Goal: Task Accomplishment & Management: Use online tool/utility

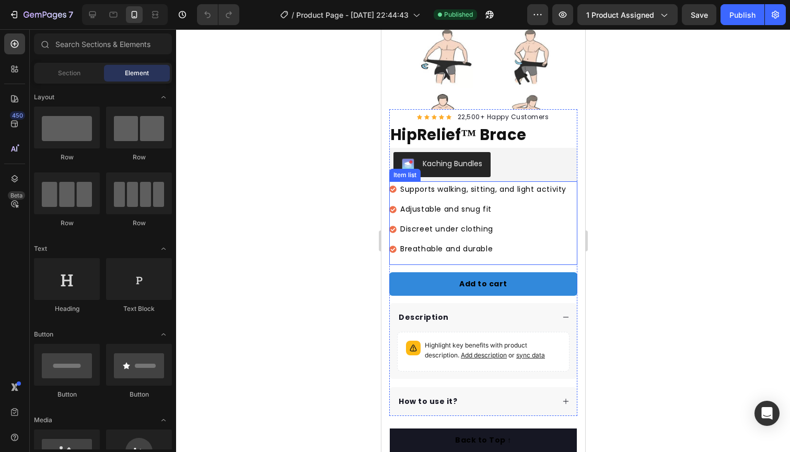
scroll to position [161, 0]
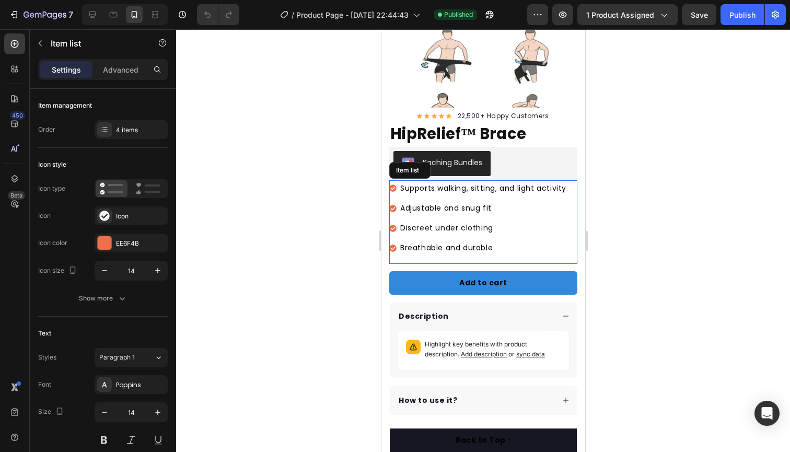
click at [393, 189] on icon at bounding box center [392, 188] width 7 height 7
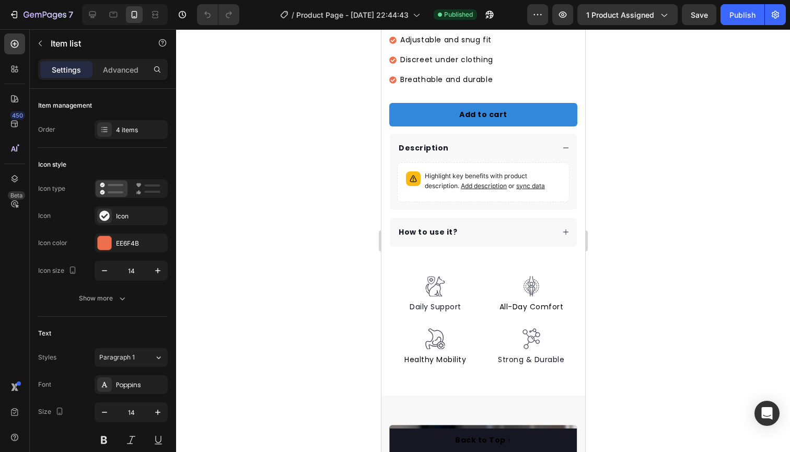
scroll to position [331, 0]
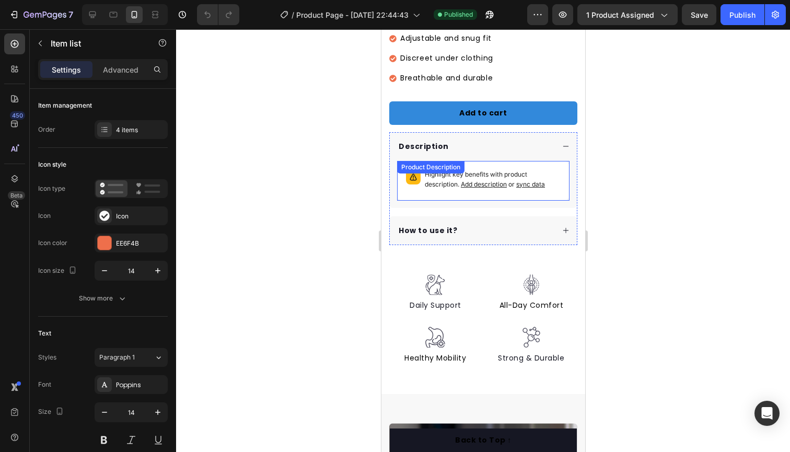
click at [485, 183] on span "Add description" at bounding box center [484, 184] width 46 height 8
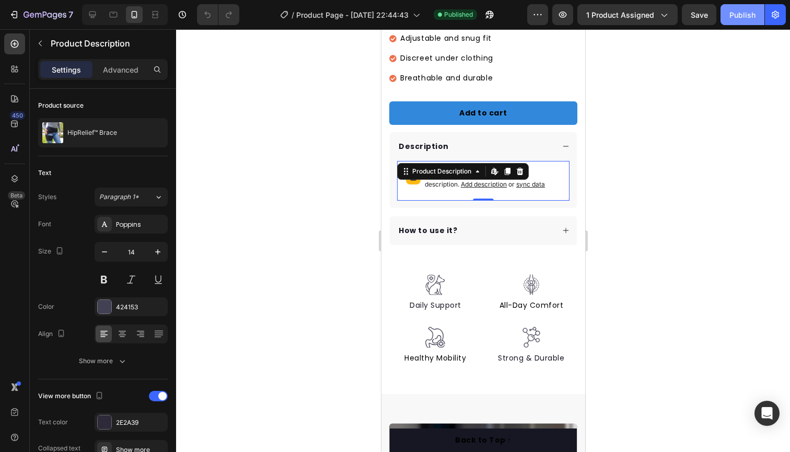
click at [745, 16] on div "Publish" at bounding box center [743, 14] width 26 height 11
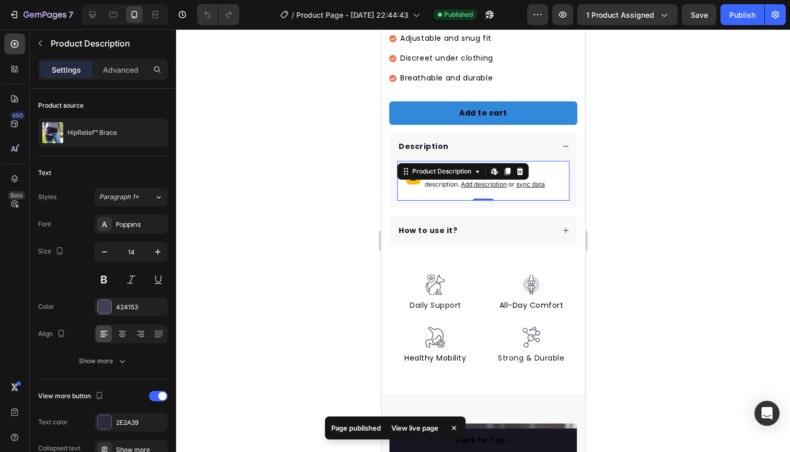
click at [426, 424] on div "View live page" at bounding box center [415, 428] width 60 height 15
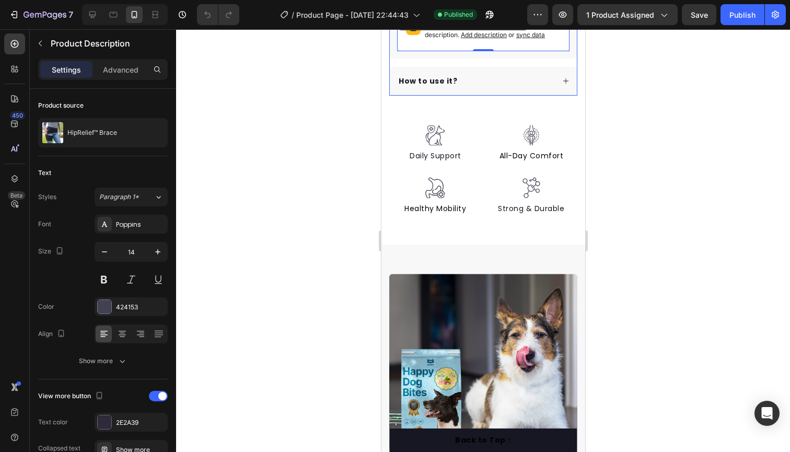
scroll to position [481, 0]
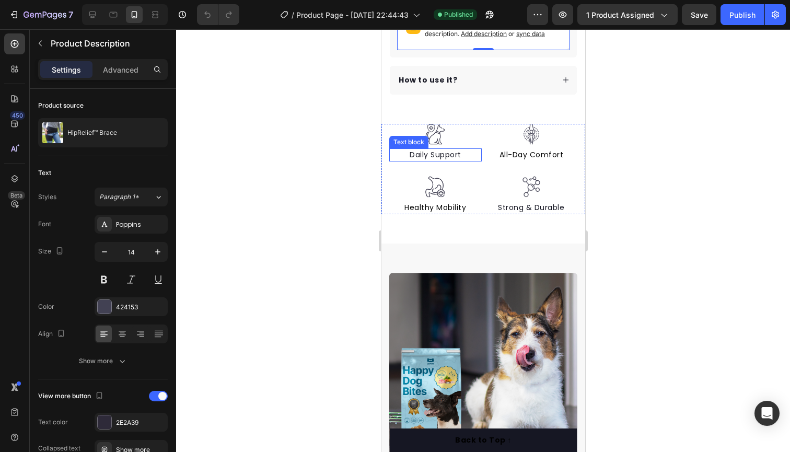
click at [451, 155] on p "Daily Support" at bounding box center [435, 155] width 90 height 11
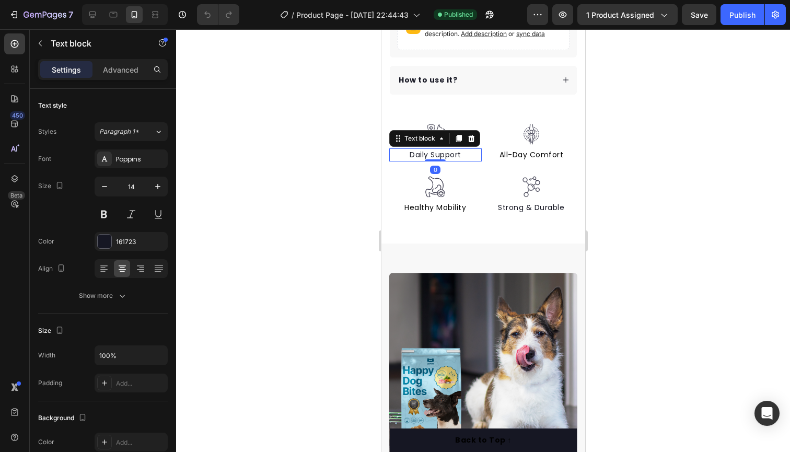
click at [451, 155] on p "Daily Support" at bounding box center [435, 155] width 90 height 11
click at [439, 154] on p "Daily Support" at bounding box center [435, 155] width 90 height 11
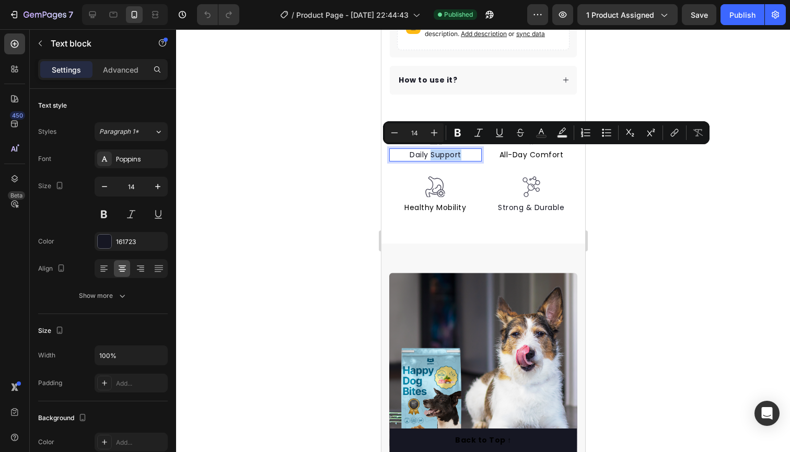
click at [439, 154] on p "Daily Support" at bounding box center [435, 155] width 90 height 11
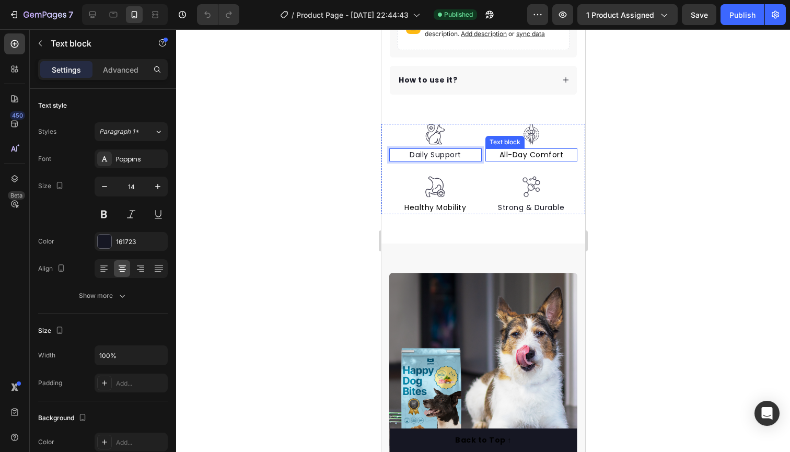
click at [533, 154] on span "All-Day Comfort" at bounding box center [531, 155] width 64 height 10
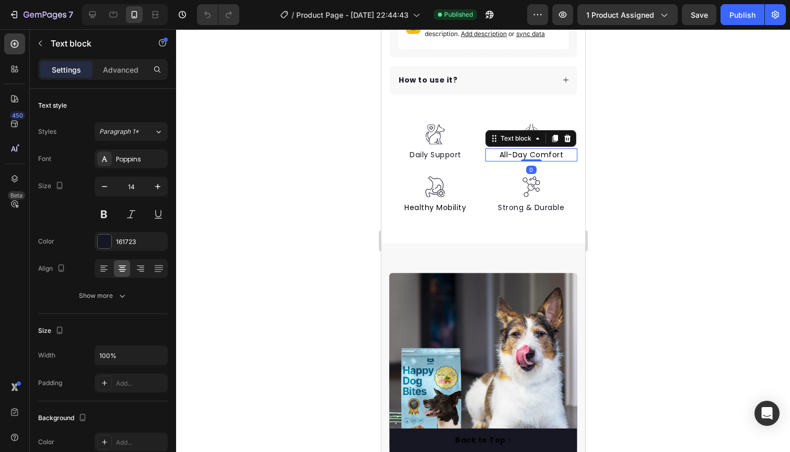
click at [531, 154] on span "All-Day Comfort" at bounding box center [531, 155] width 64 height 10
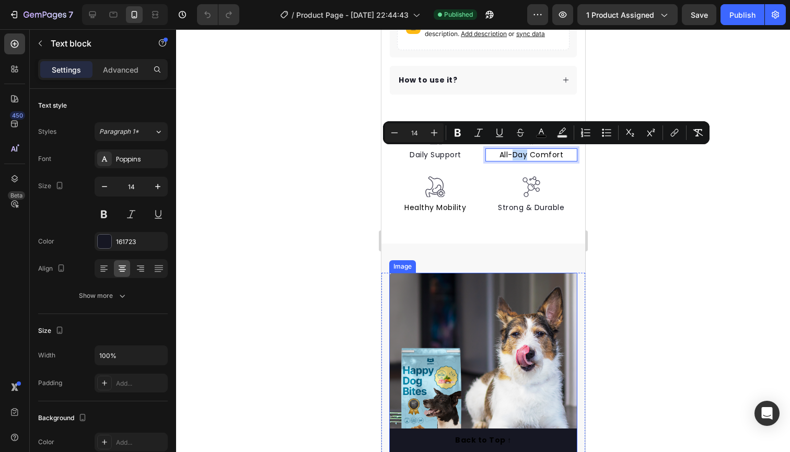
click at [525, 153] on span "All-Day Comfort" at bounding box center [531, 155] width 64 height 10
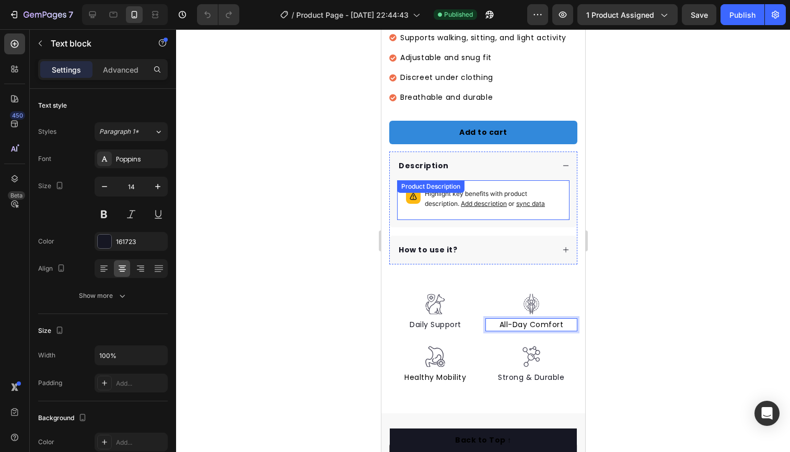
scroll to position [309, 0]
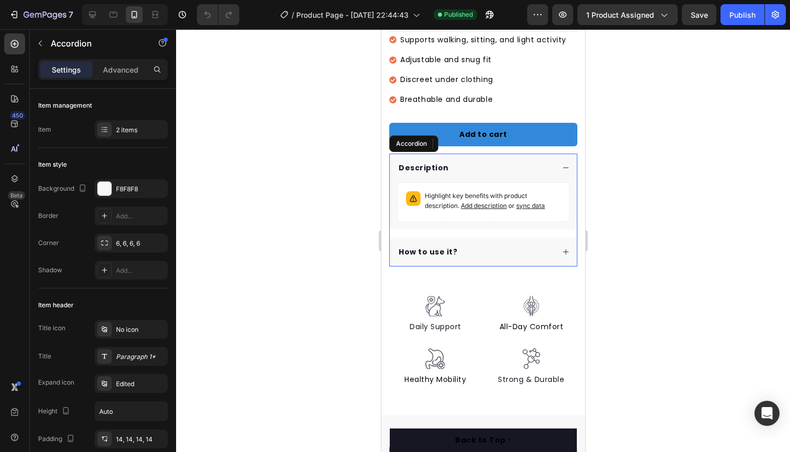
click at [562, 168] on icon at bounding box center [565, 167] width 7 height 7
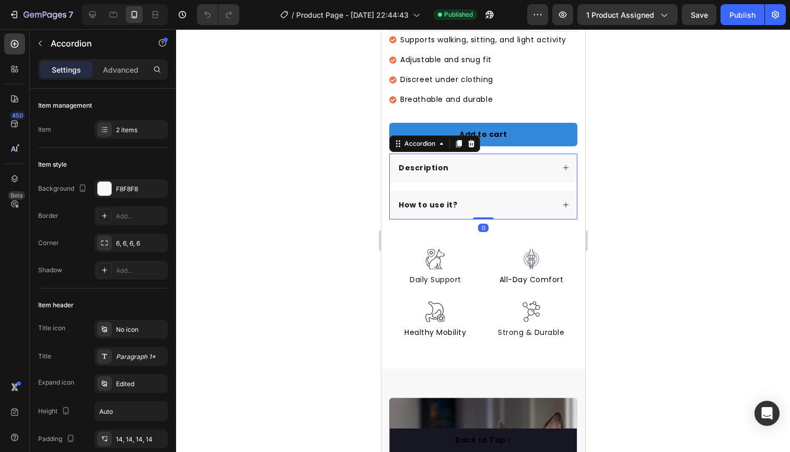
click at [562, 168] on icon at bounding box center [565, 167] width 7 height 7
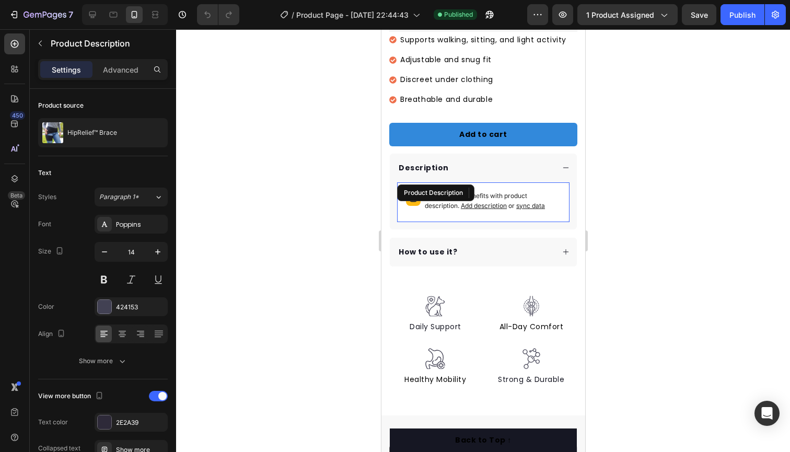
click at [534, 204] on span "sync data" at bounding box center [530, 206] width 29 height 8
click at [532, 204] on span "sync data" at bounding box center [530, 206] width 29 height 8
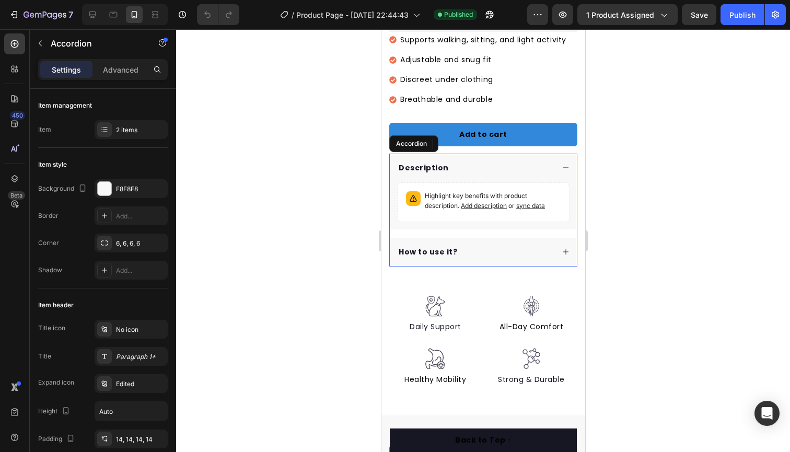
click at [535, 175] on div "Description" at bounding box center [482, 168] width 187 height 29
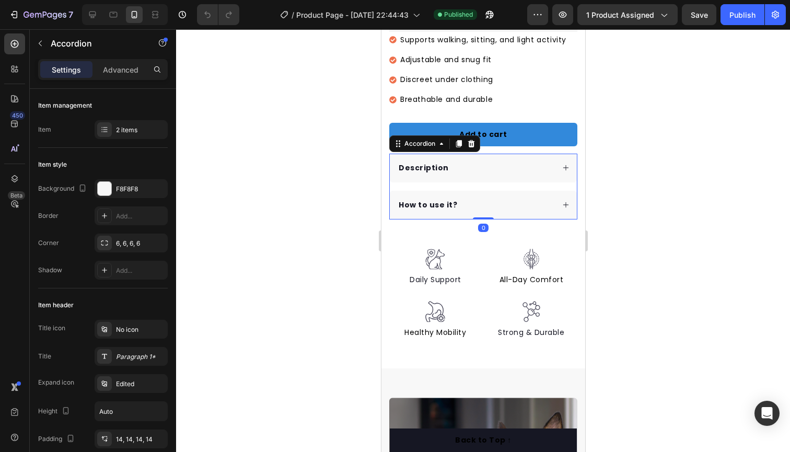
click at [539, 184] on div "Description How to use it?" at bounding box center [483, 187] width 188 height 66
click at [549, 173] on div "Description" at bounding box center [475, 168] width 157 height 14
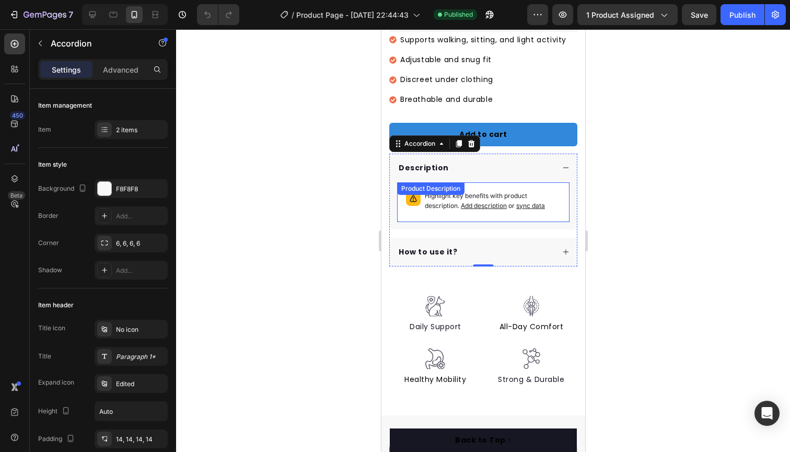
click at [527, 202] on span "sync data" at bounding box center [530, 206] width 29 height 8
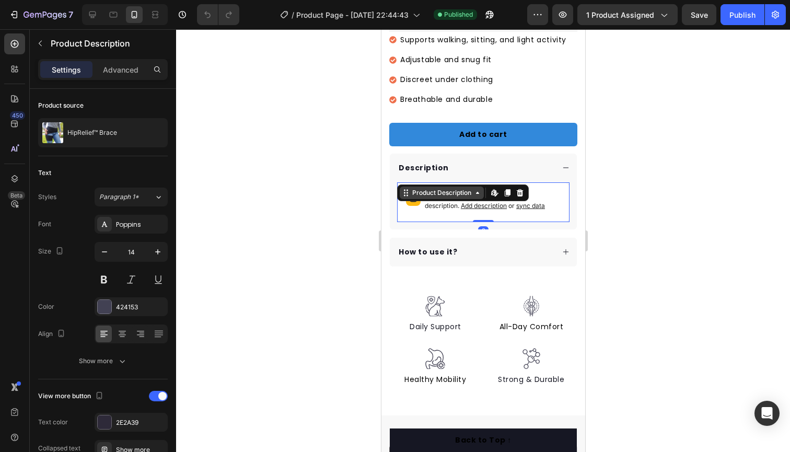
click at [475, 194] on icon at bounding box center [477, 193] width 8 height 8
click at [497, 194] on icon at bounding box center [496, 194] width 3 height 3
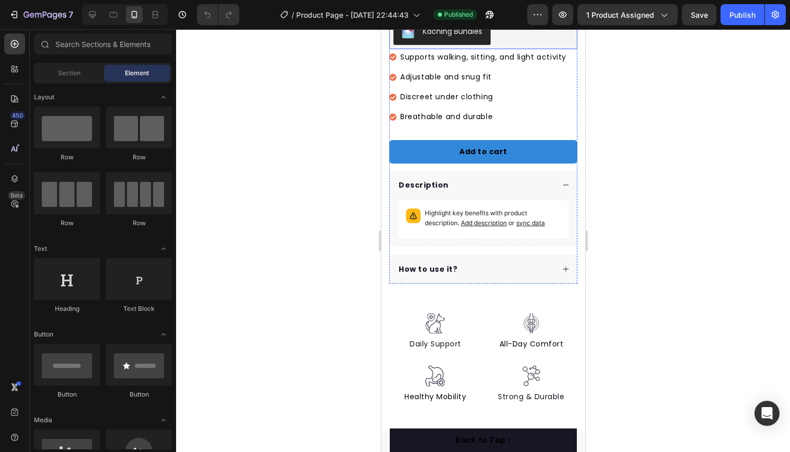
scroll to position [293, 0]
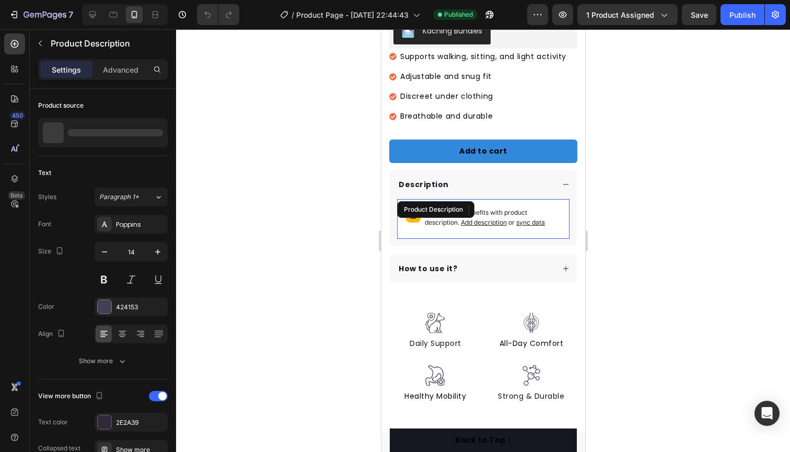
click at [533, 222] on span "sync data" at bounding box center [530, 223] width 29 height 8
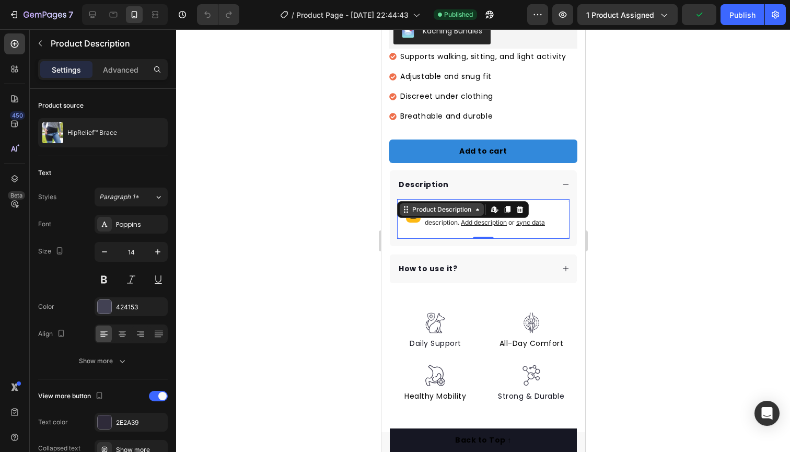
click at [407, 209] on icon at bounding box center [407, 210] width 2 height 2
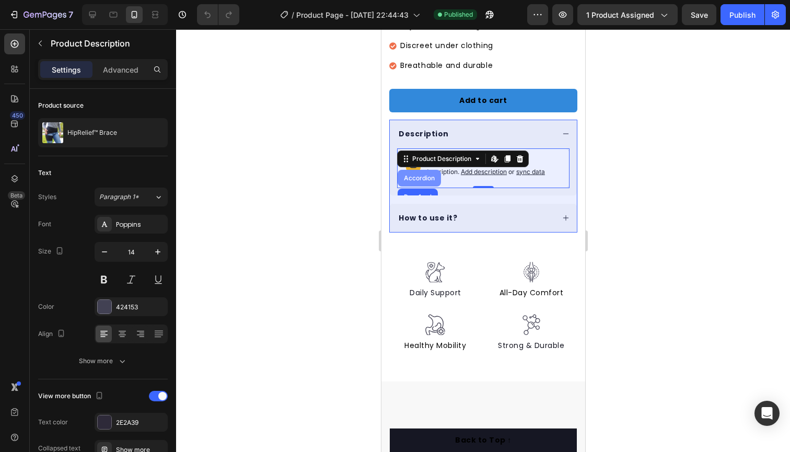
scroll to position [344, 0]
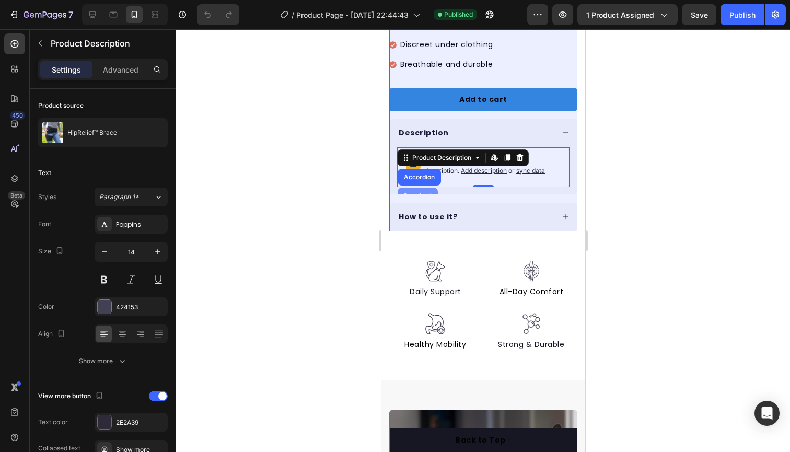
click at [417, 188] on div "Row 1 col" at bounding box center [417, 196] width 40 height 17
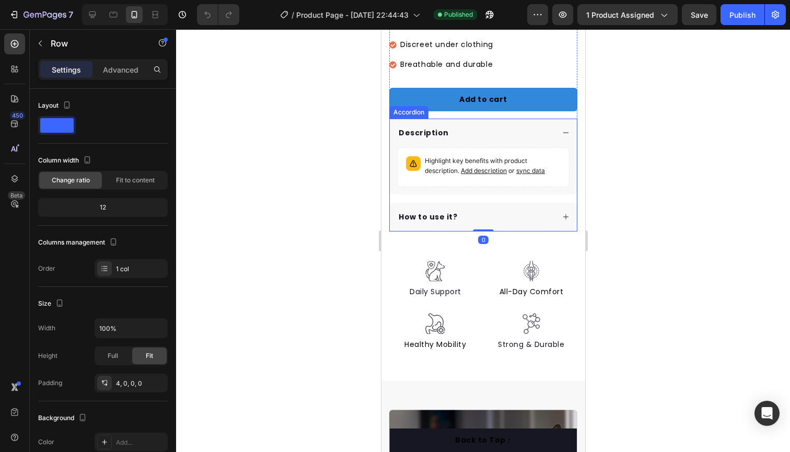
click at [566, 127] on div "Description" at bounding box center [482, 133] width 187 height 29
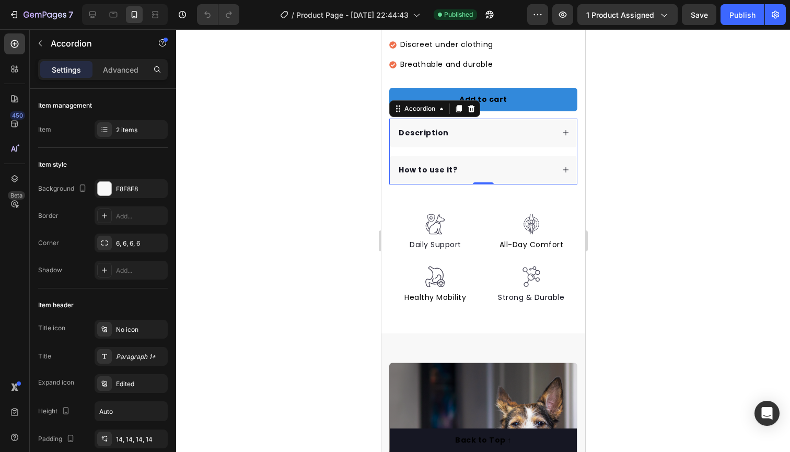
click at [566, 127] on div "Description" at bounding box center [482, 133] width 187 height 29
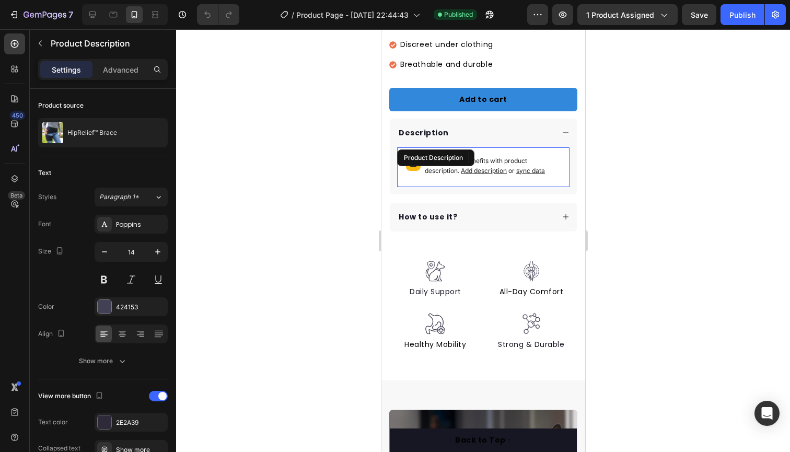
click at [475, 154] on div "Highlight key benefits with product description. Add description or sync data P…" at bounding box center [483, 167] width 173 height 40
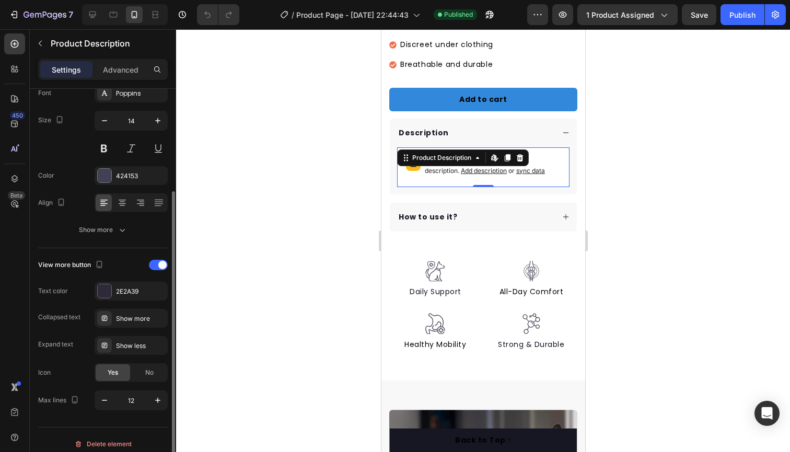
scroll to position [134, 0]
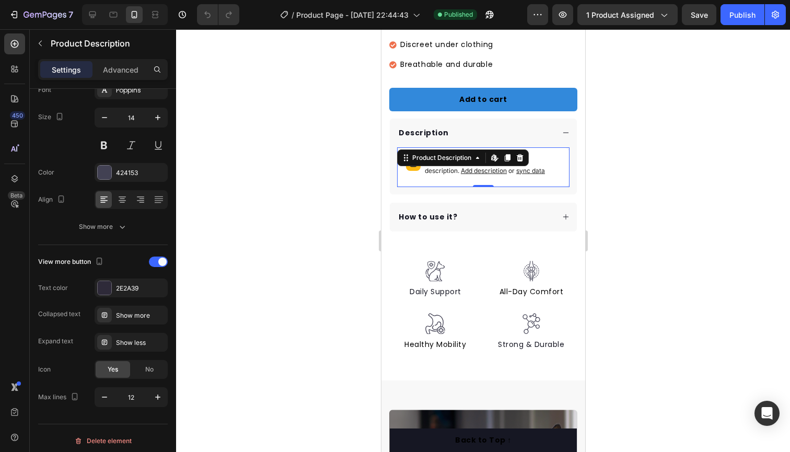
click at [549, 156] on p "Highlight key benefits with product description. Add description or sync data" at bounding box center [492, 166] width 136 height 20
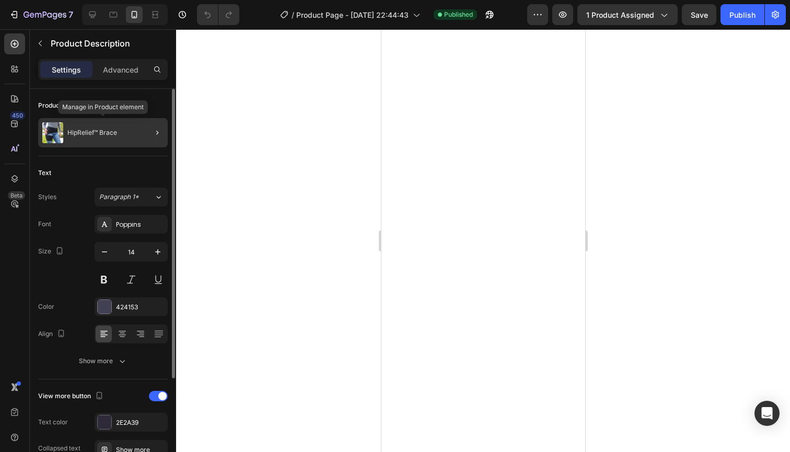
click at [134, 128] on div "HipRelief™ Brace" at bounding box center [103, 132] width 130 height 29
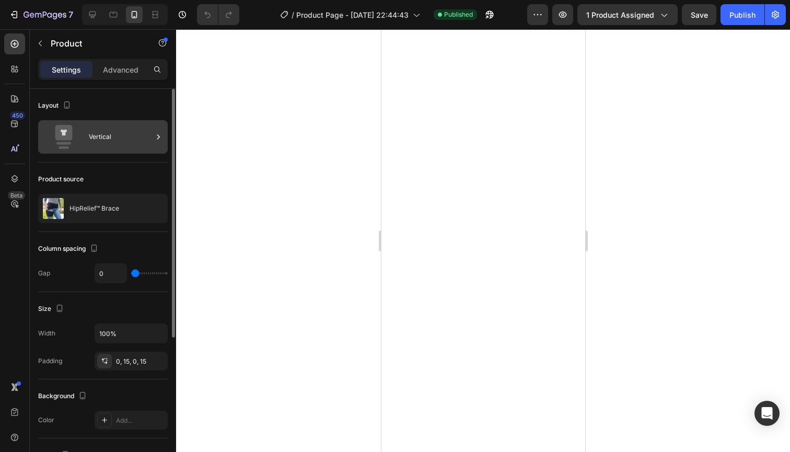
click at [132, 135] on div "Vertical" at bounding box center [121, 137] width 64 height 24
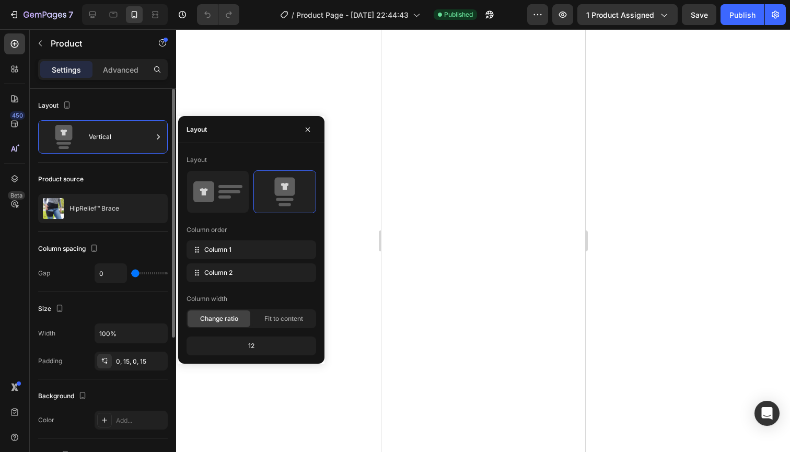
click at [119, 180] on div "Product source" at bounding box center [103, 179] width 130 height 17
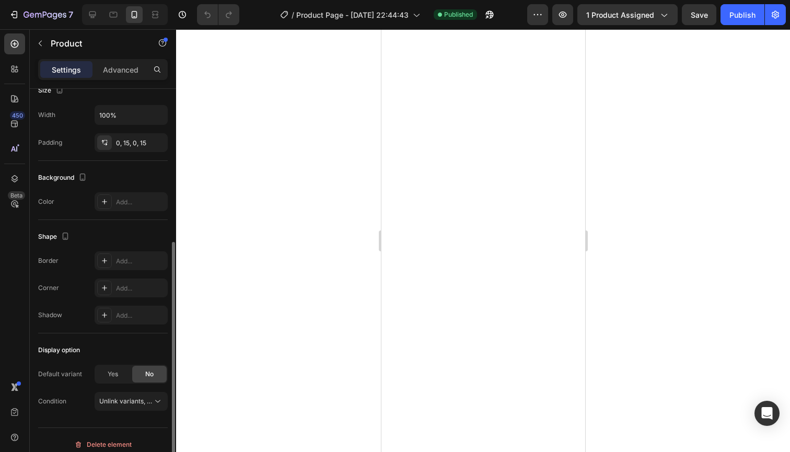
scroll to position [227, 0]
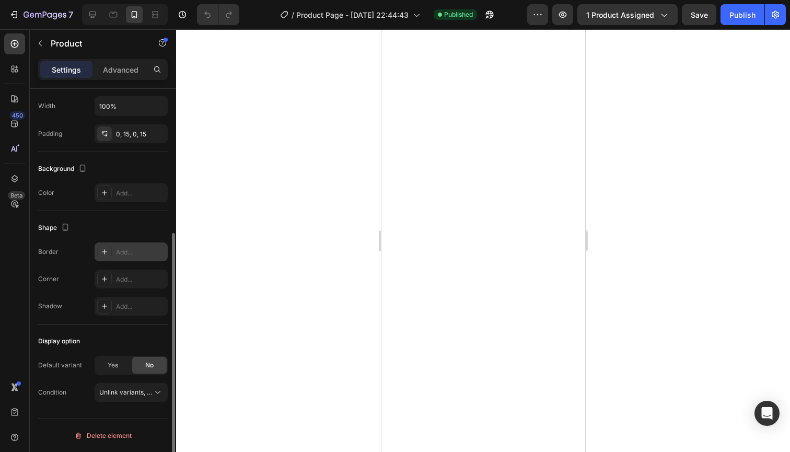
click at [129, 254] on div "Add..." at bounding box center [140, 252] width 49 height 9
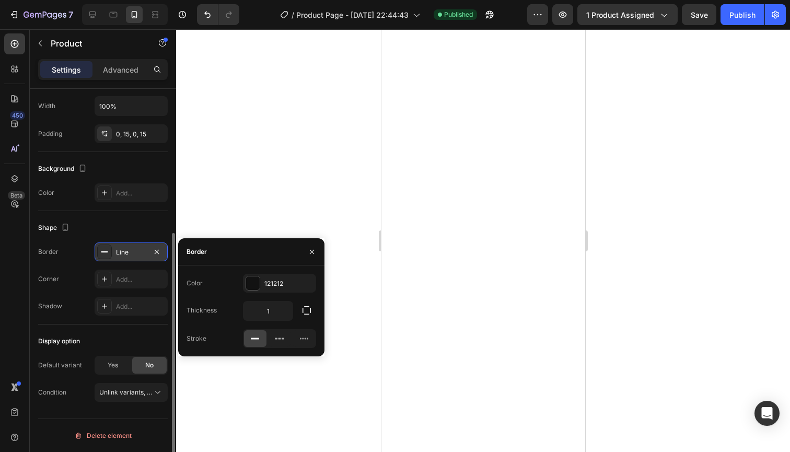
click at [129, 254] on div "Line" at bounding box center [131, 252] width 30 height 9
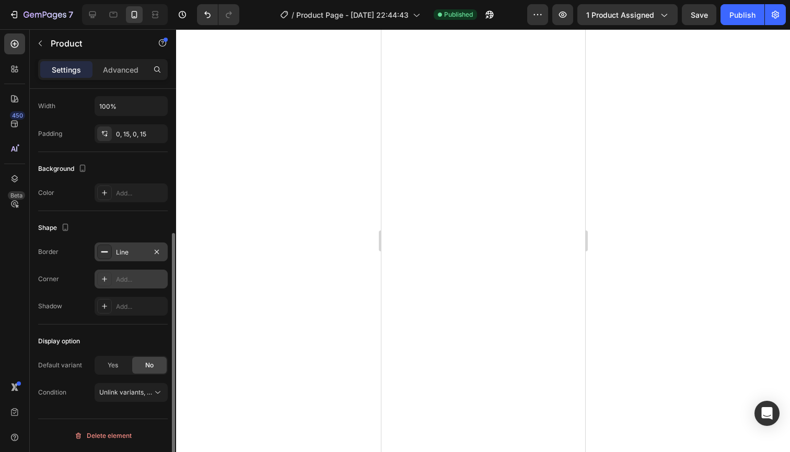
click at [124, 280] on div "Add..." at bounding box center [140, 279] width 49 height 9
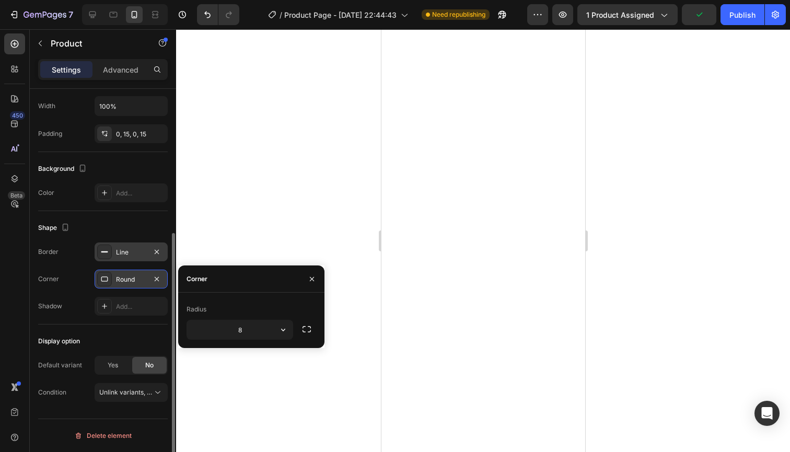
click at [123, 278] on div "Round" at bounding box center [131, 279] width 30 height 9
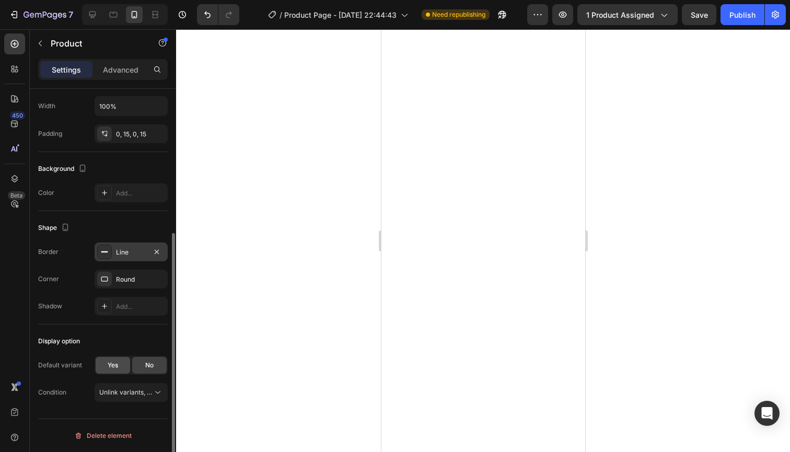
click at [118, 365] on span "Yes" at bounding box center [113, 365] width 10 height 9
click at [138, 364] on div "No" at bounding box center [149, 365] width 35 height 17
click at [112, 364] on span "Yes" at bounding box center [113, 365] width 10 height 9
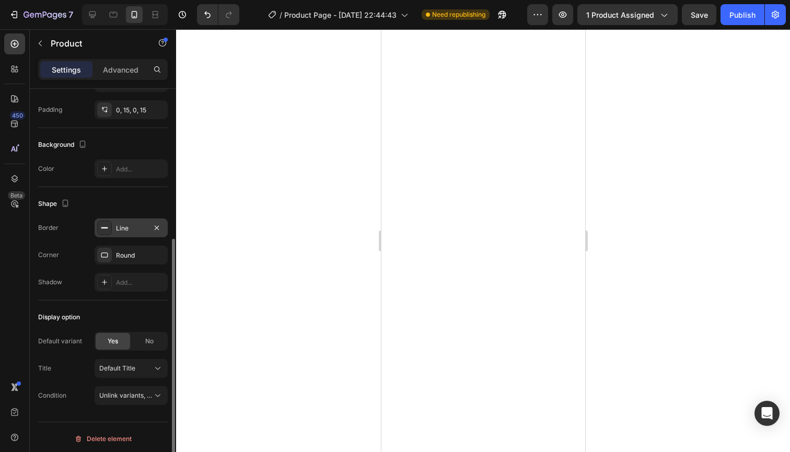
scroll to position [255, 0]
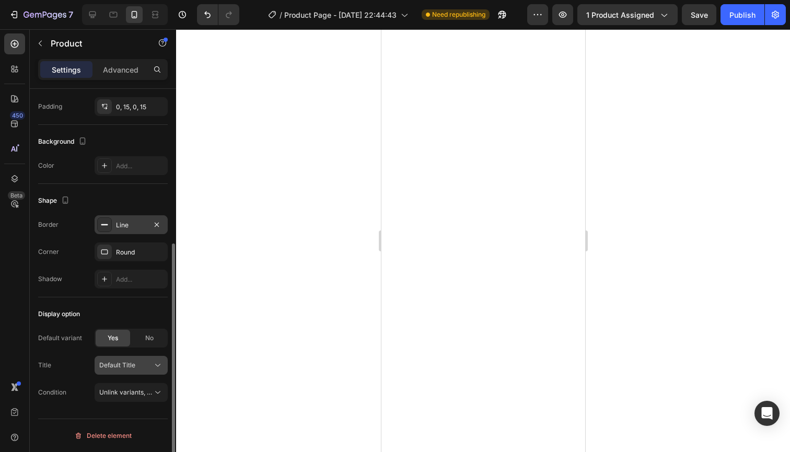
click at [137, 370] on div "Default Title" at bounding box center [124, 365] width 51 height 9
click at [142, 386] on button "Unlink variants, quantity <br> between same products" at bounding box center [131, 392] width 73 height 19
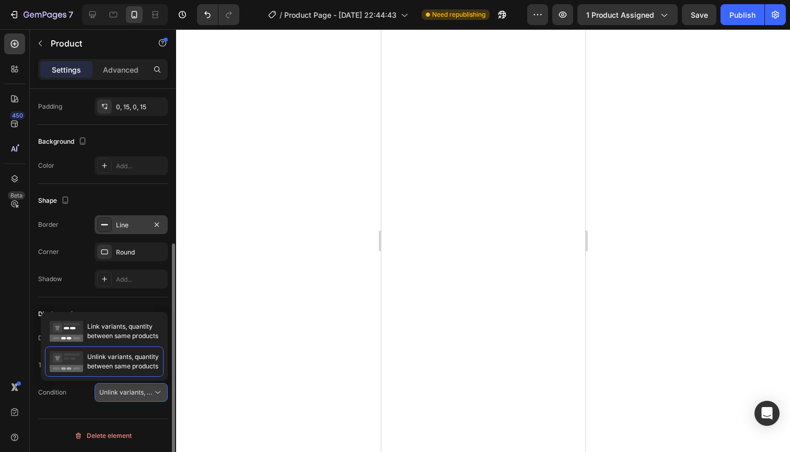
click at [142, 386] on button "Unlink variants, quantity <br> between same products" at bounding box center [131, 392] width 73 height 19
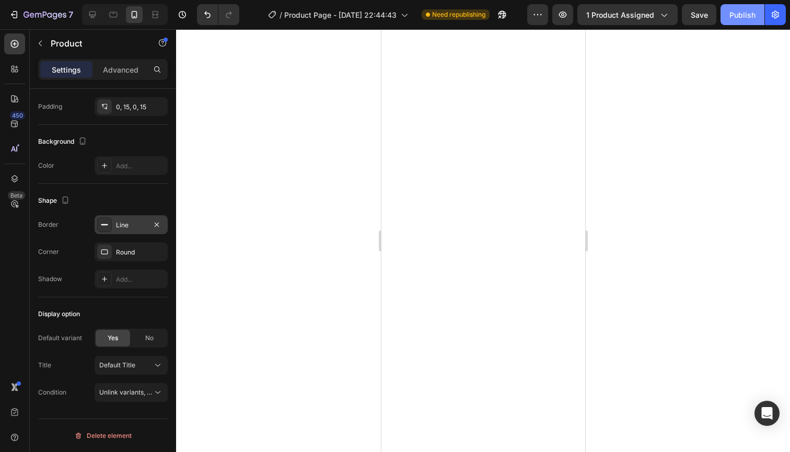
click at [744, 16] on div "Publish" at bounding box center [743, 14] width 26 height 11
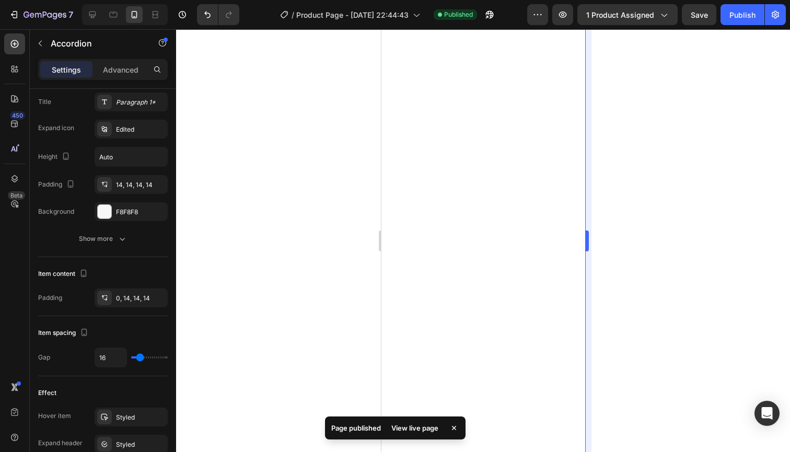
scroll to position [0, 0]
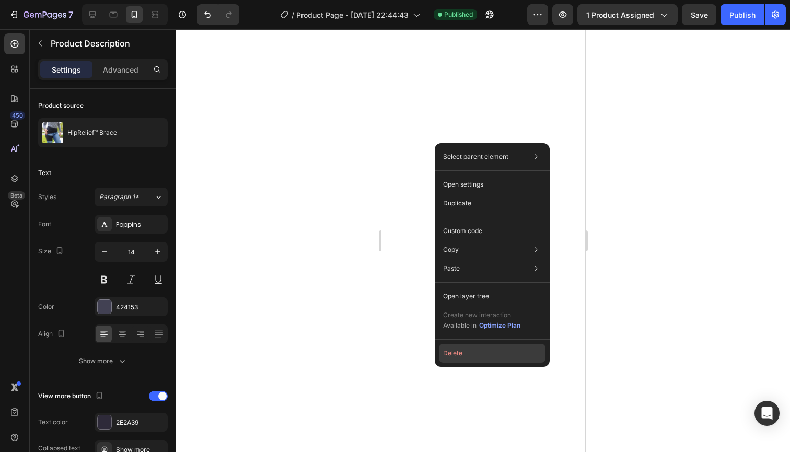
click at [470, 352] on button "Delete" at bounding box center [492, 353] width 107 height 19
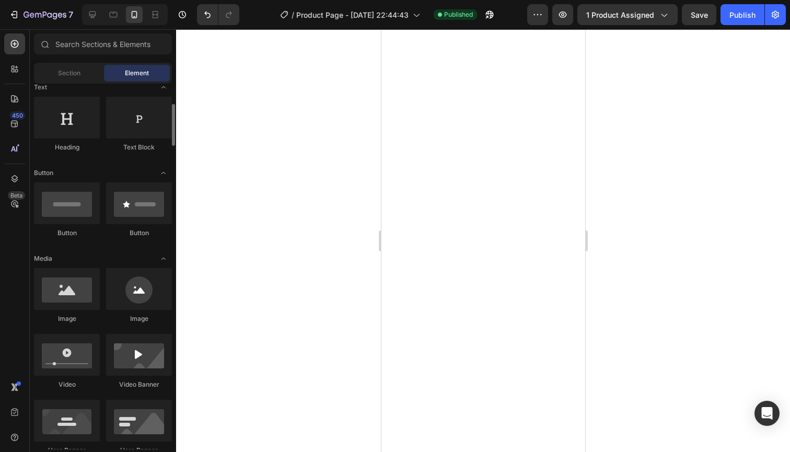
scroll to position [163, 0]
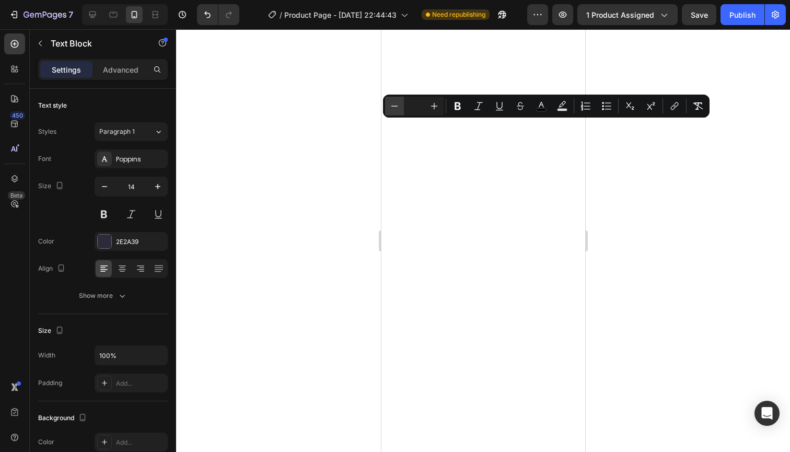
click at [398, 106] on icon "Editor contextual toolbar" at bounding box center [394, 106] width 10 height 10
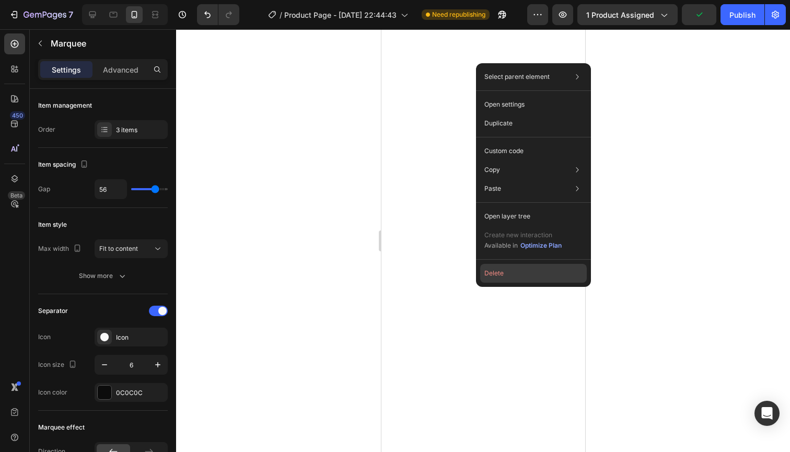
click at [519, 272] on button "Delete" at bounding box center [533, 273] width 107 height 19
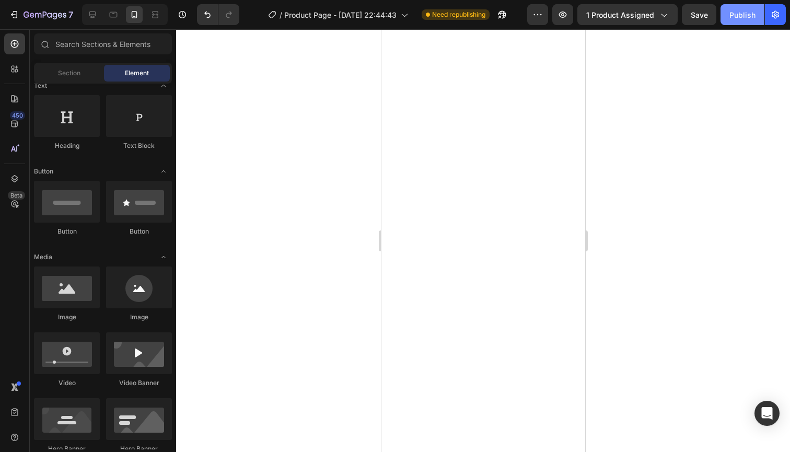
click at [744, 16] on div "Publish" at bounding box center [743, 14] width 26 height 11
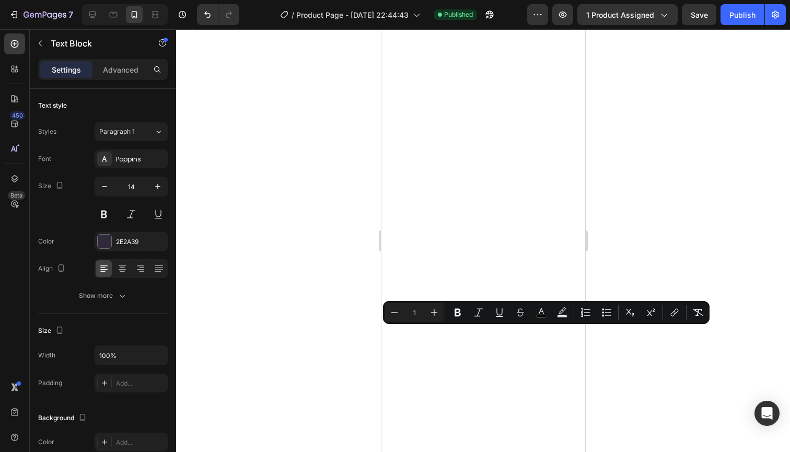
click at [420, 313] on input "1" at bounding box center [414, 312] width 21 height 13
type input "14"
